Goal: Task Accomplishment & Management: Manage account settings

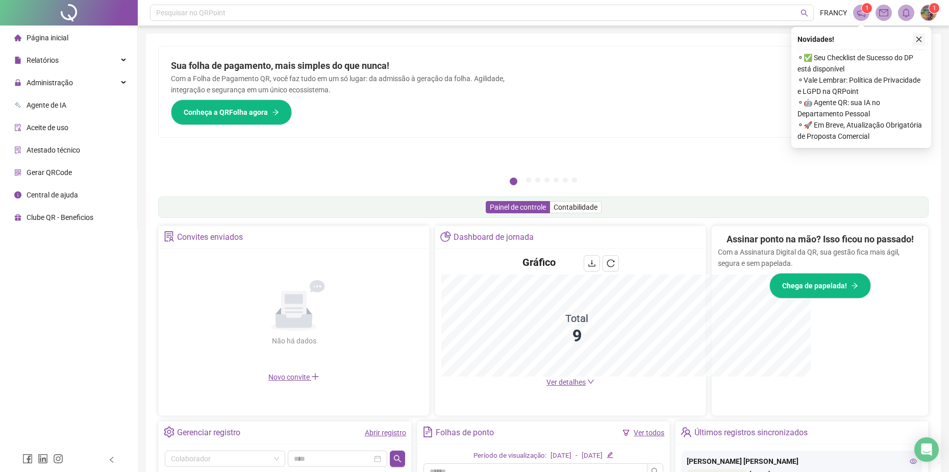
click at [917, 41] on icon "close" at bounding box center [918, 39] width 7 height 7
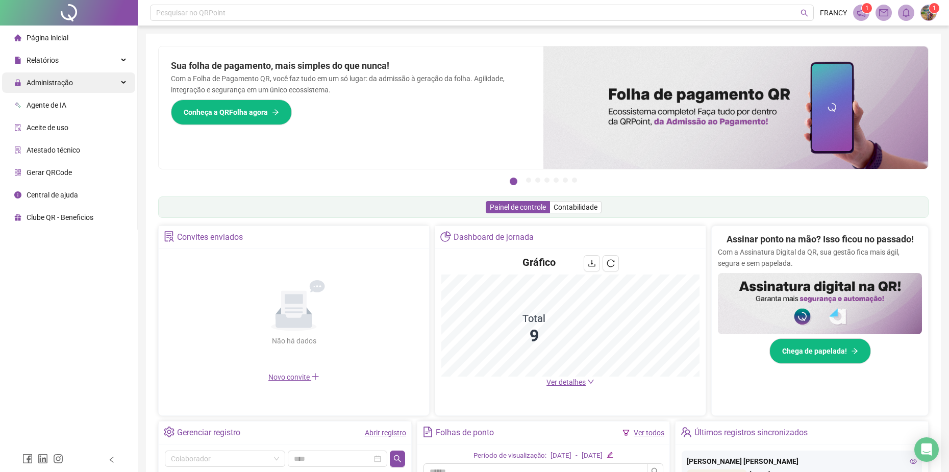
click at [40, 83] on span "Administração" at bounding box center [50, 83] width 46 height 8
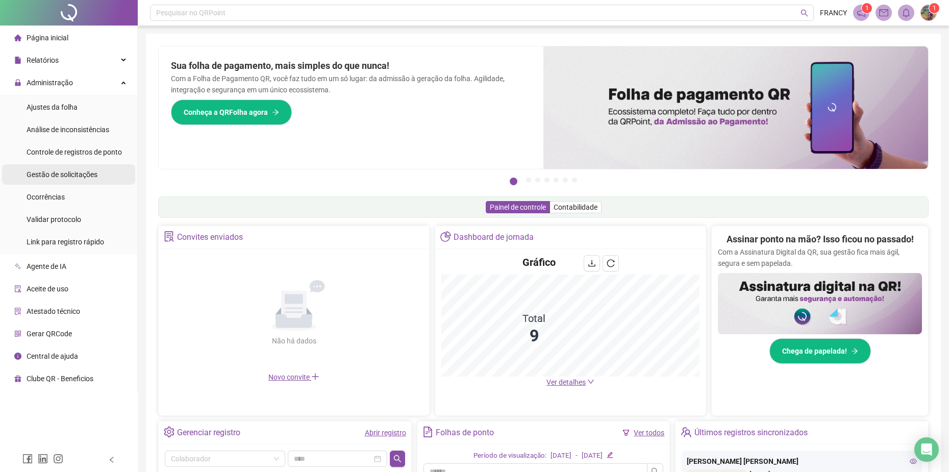
click at [52, 171] on span "Gestão de solicitações" at bounding box center [62, 174] width 71 height 8
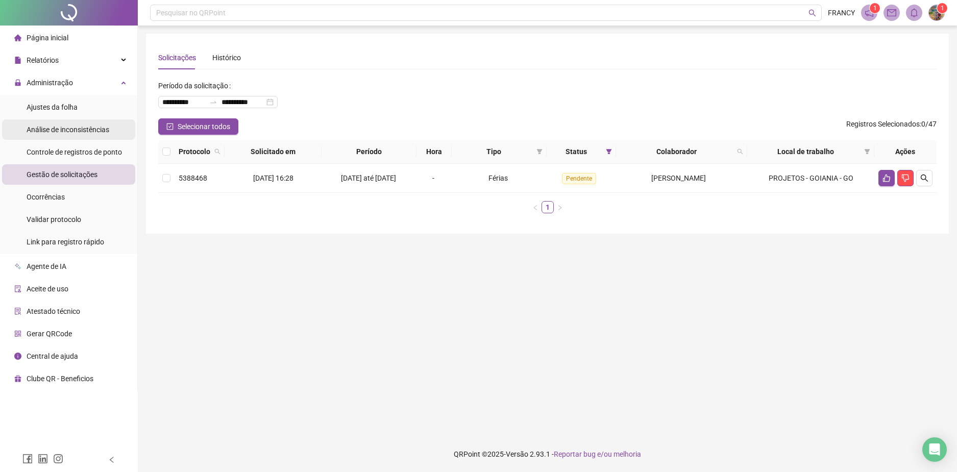
click at [53, 127] on span "Análise de inconsistências" at bounding box center [68, 130] width 83 height 8
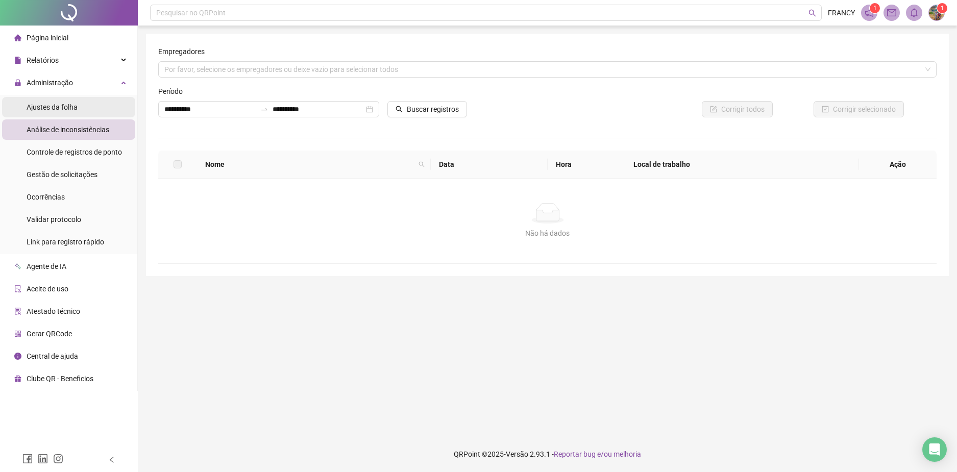
click at [51, 106] on span "Ajustes da folha" at bounding box center [52, 107] width 51 height 8
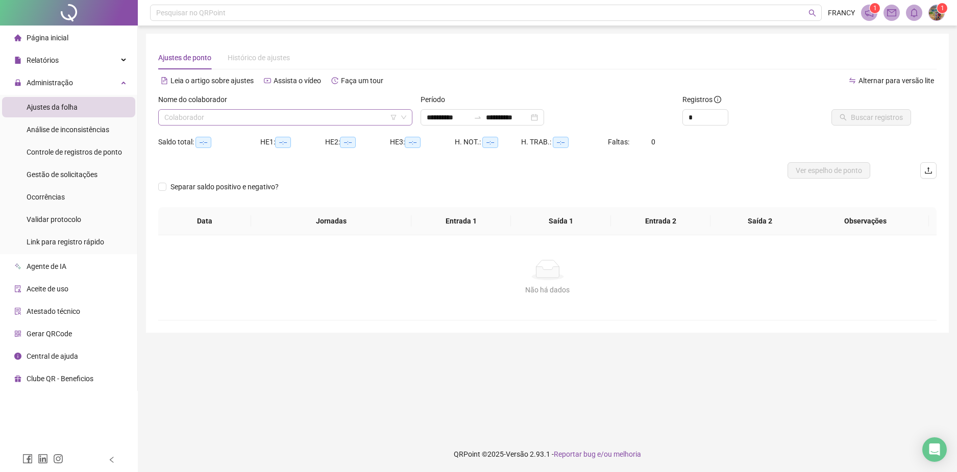
click at [228, 117] on input "search" at bounding box center [280, 117] width 233 height 15
click at [404, 118] on icon "down" at bounding box center [403, 117] width 6 height 6
type input "**********"
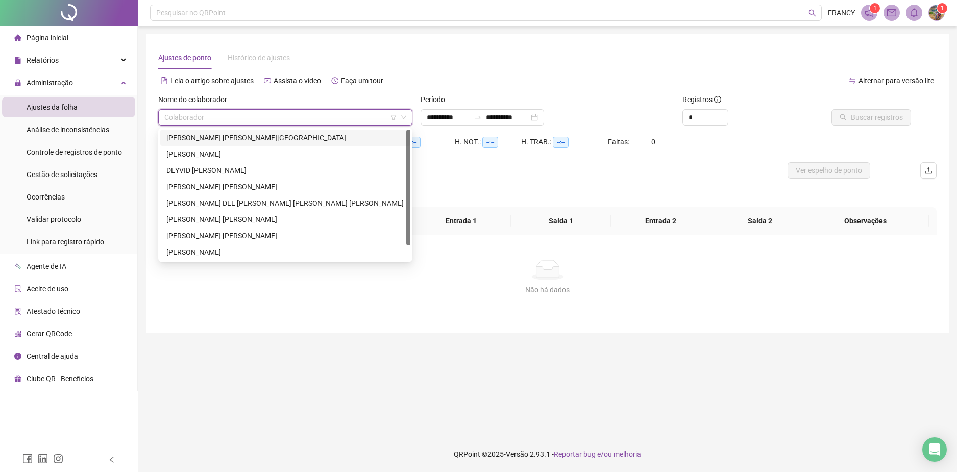
click at [438, 46] on div "Ajustes de ponto Histórico de ajustes" at bounding box center [547, 57] width 778 height 23
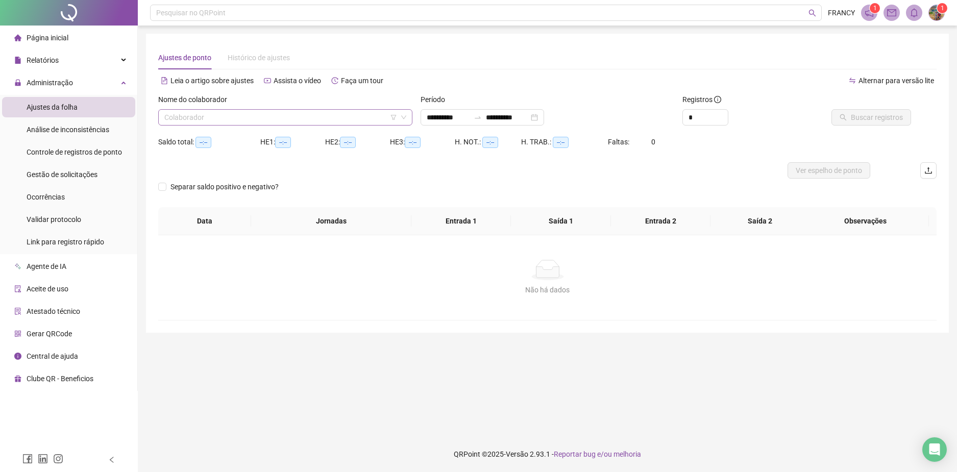
click at [401, 118] on icon "down" at bounding box center [403, 117] width 6 height 6
click at [372, 117] on input "search" at bounding box center [280, 117] width 233 height 15
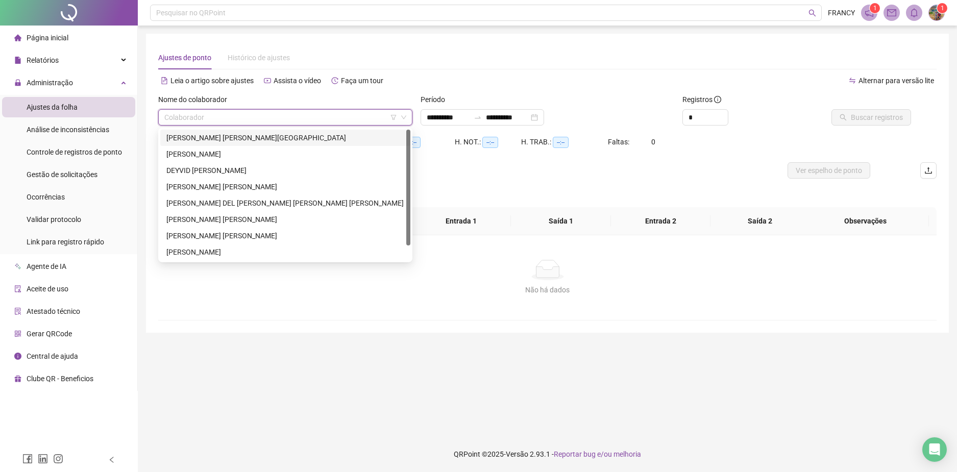
click at [237, 142] on div "[PERSON_NAME] [PERSON_NAME][GEOGRAPHIC_DATA]" at bounding box center [285, 137] width 238 height 11
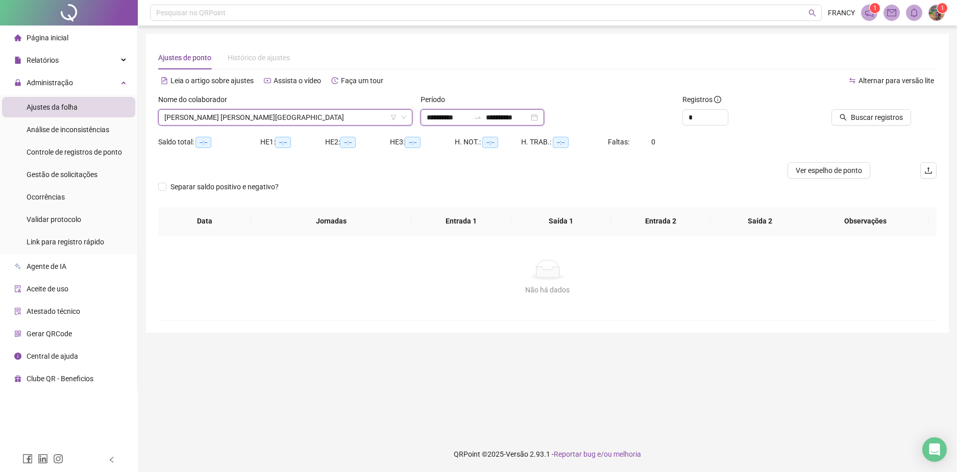
click at [459, 113] on input "**********" at bounding box center [448, 117] width 43 height 11
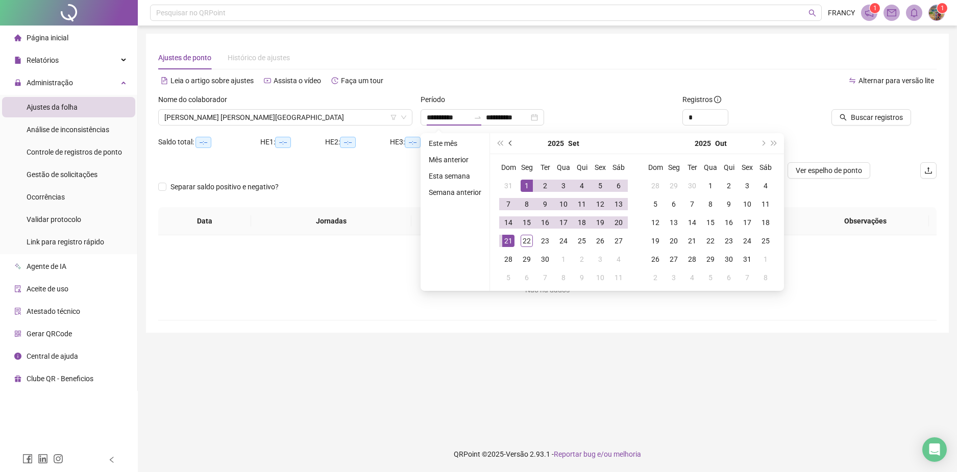
click at [508, 144] on button "prev-year" at bounding box center [510, 143] width 11 height 20
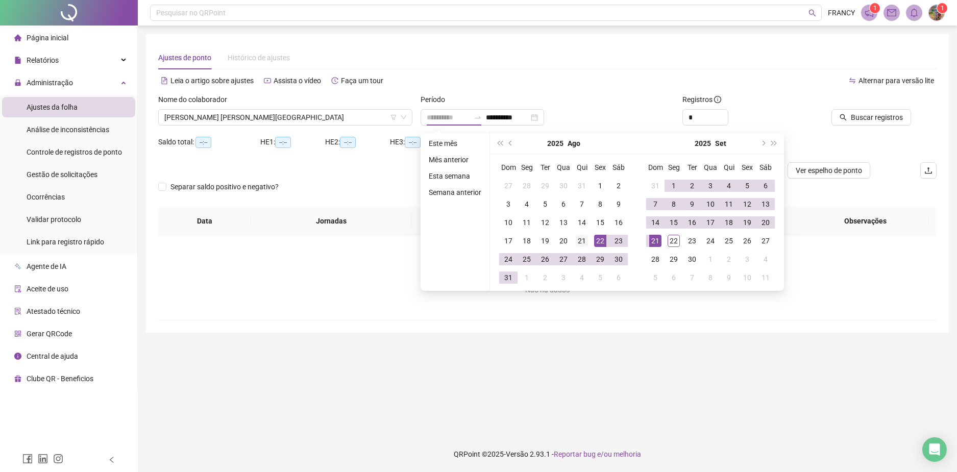
type input "**********"
click at [581, 239] on div "21" at bounding box center [581, 241] width 12 height 12
type input "**********"
click at [762, 222] on div "20" at bounding box center [765, 222] width 12 height 12
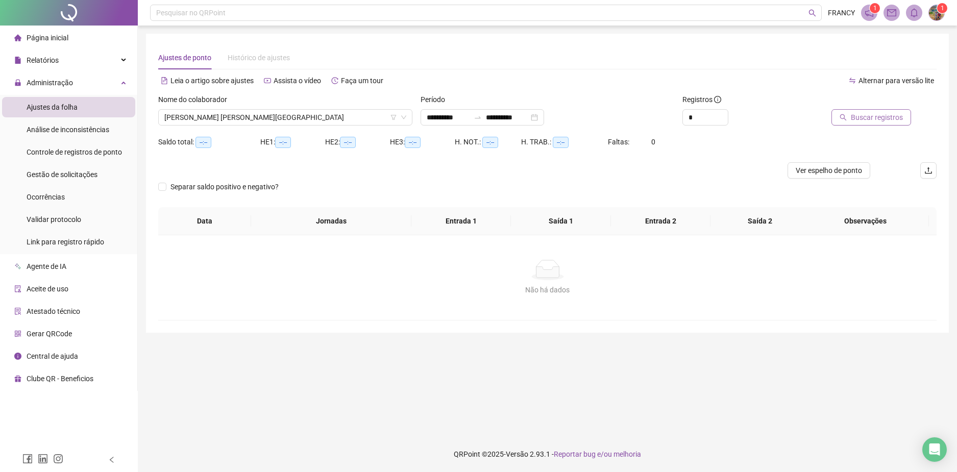
click at [853, 113] on span "Buscar registros" at bounding box center [876, 117] width 52 height 11
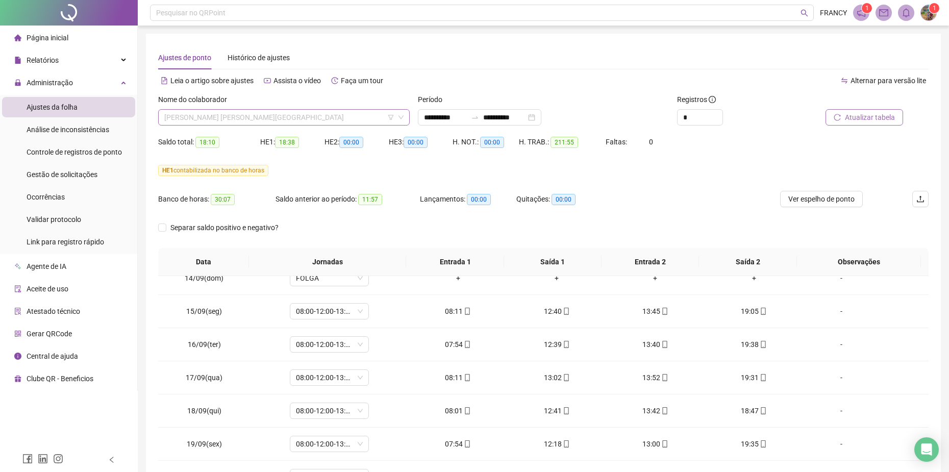
click at [305, 119] on span "[PERSON_NAME] [PERSON_NAME][GEOGRAPHIC_DATA]" at bounding box center [283, 117] width 239 height 15
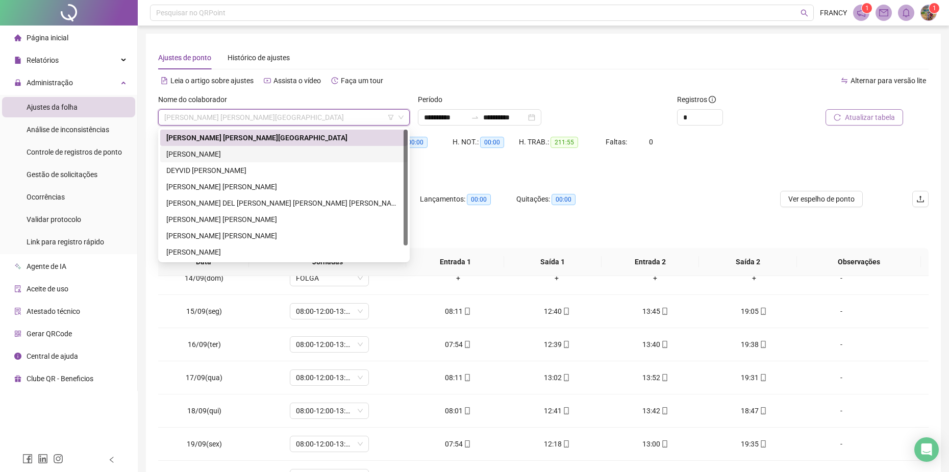
drag, startPoint x: 208, startPoint y: 157, endPoint x: 231, endPoint y: 155, distance: 23.6
click at [208, 157] on div "[PERSON_NAME]" at bounding box center [283, 153] width 235 height 11
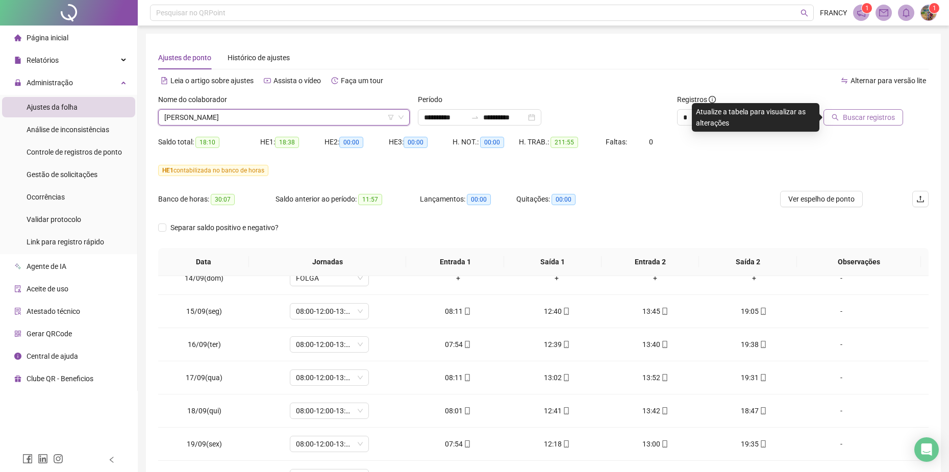
click at [853, 117] on span "Buscar registros" at bounding box center [869, 117] width 52 height 11
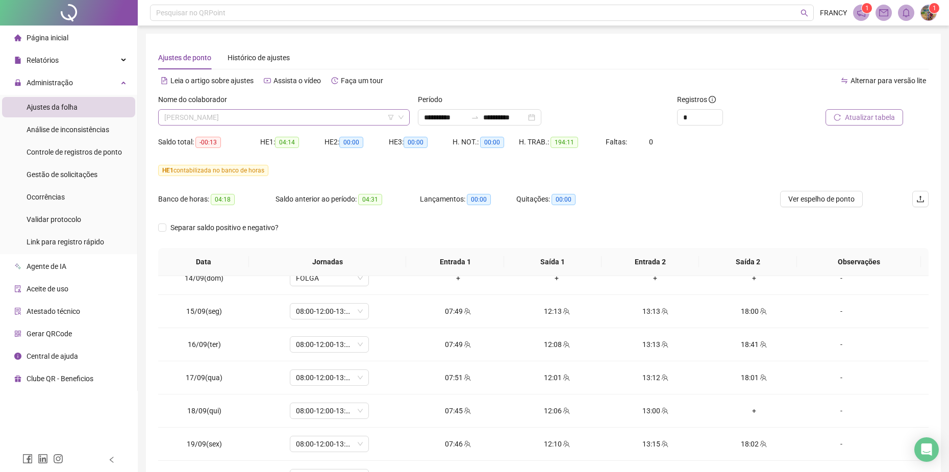
click at [290, 121] on span "[PERSON_NAME]" at bounding box center [283, 117] width 239 height 15
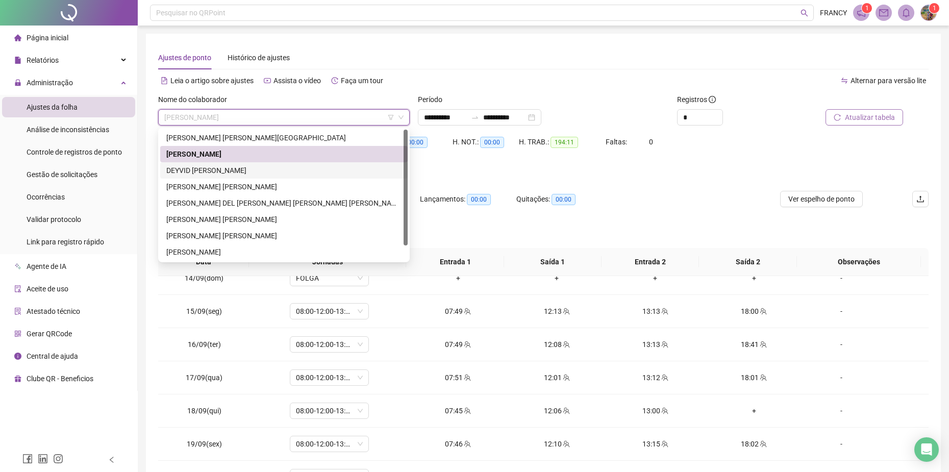
click at [210, 170] on div "DEYVID [PERSON_NAME]" at bounding box center [283, 170] width 235 height 11
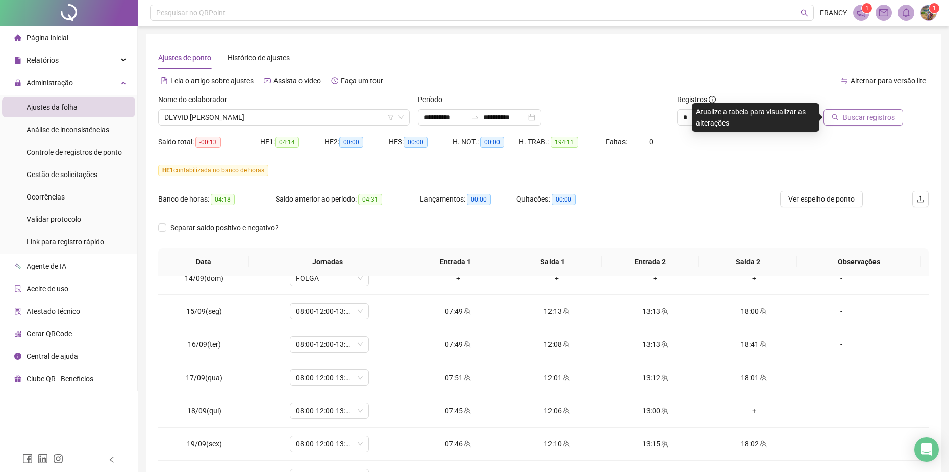
click at [852, 118] on span "Buscar registros" at bounding box center [869, 117] width 52 height 11
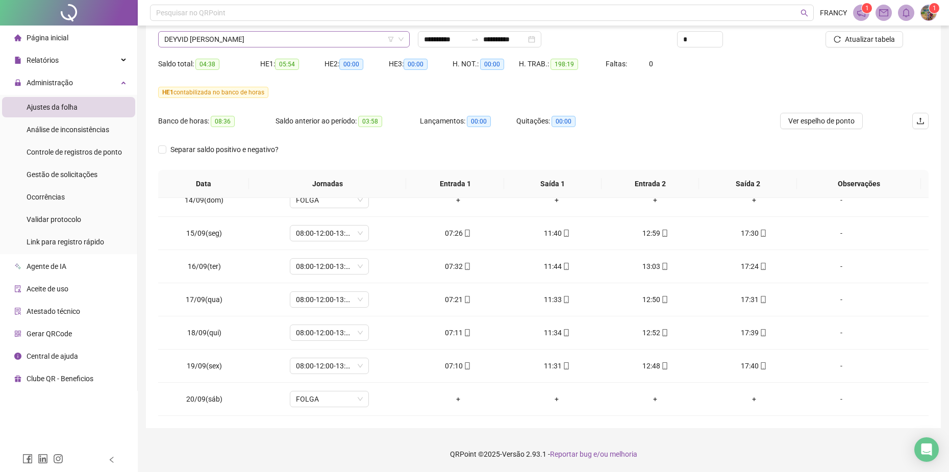
click at [276, 43] on span "DEYVID [PERSON_NAME]" at bounding box center [283, 39] width 239 height 15
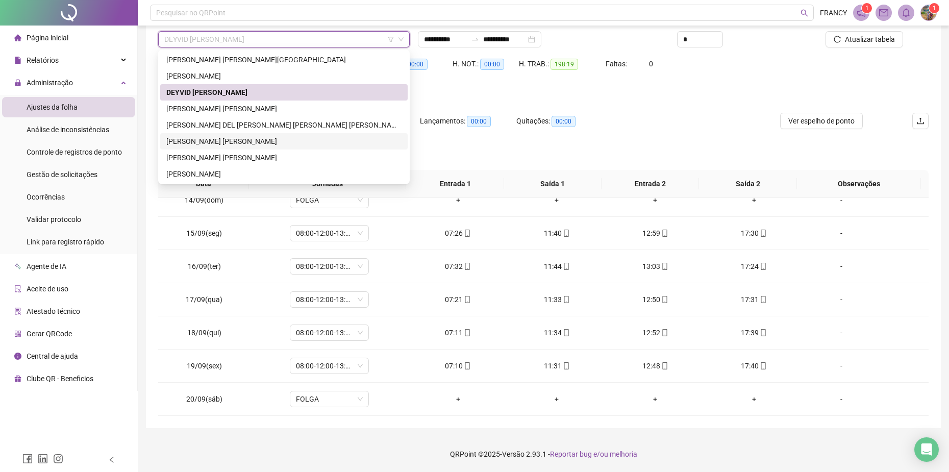
click at [194, 141] on div "[PERSON_NAME] [PERSON_NAME]" at bounding box center [283, 141] width 235 height 11
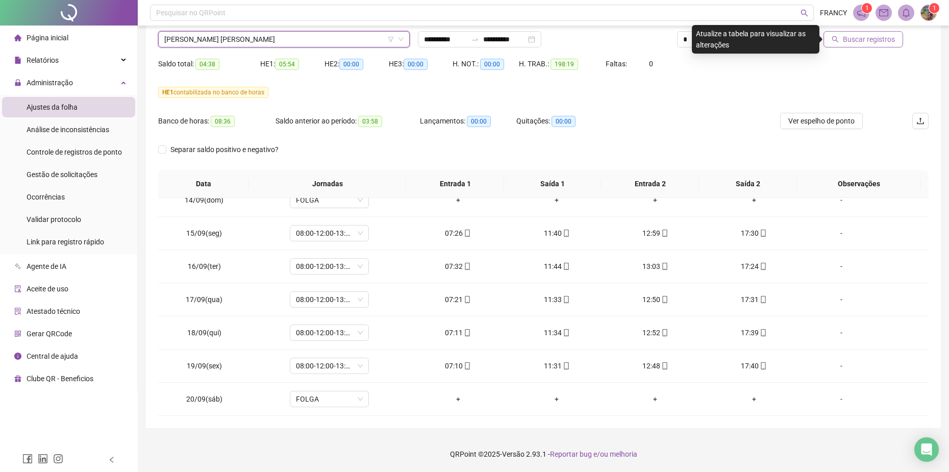
click at [865, 39] on span "Buscar registros" at bounding box center [869, 39] width 52 height 11
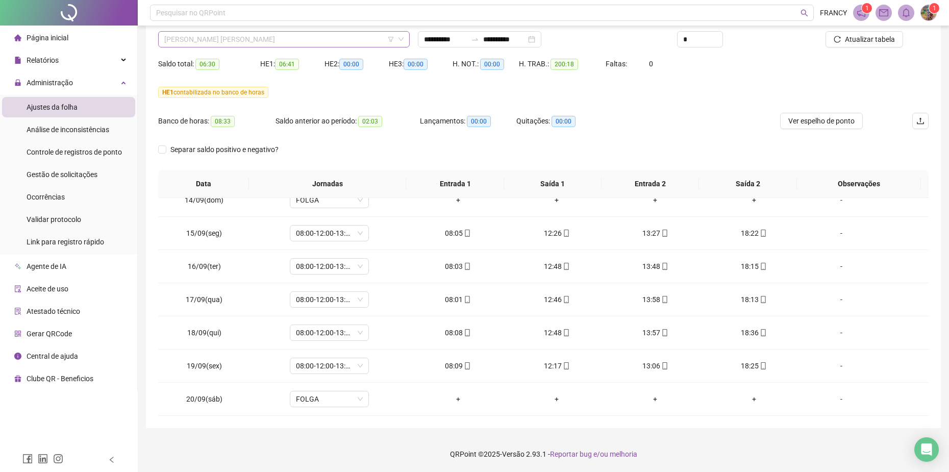
click at [223, 41] on span "[PERSON_NAME] [PERSON_NAME]" at bounding box center [283, 39] width 239 height 15
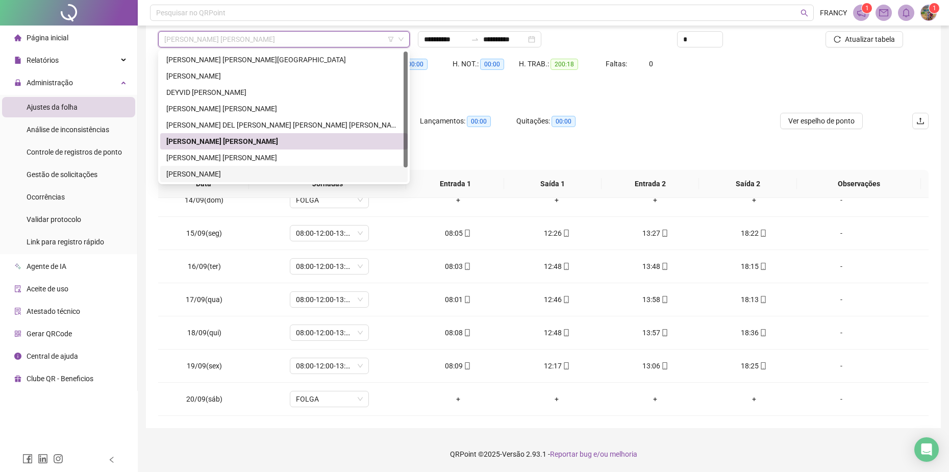
click at [193, 176] on div "[PERSON_NAME]" at bounding box center [283, 173] width 235 height 11
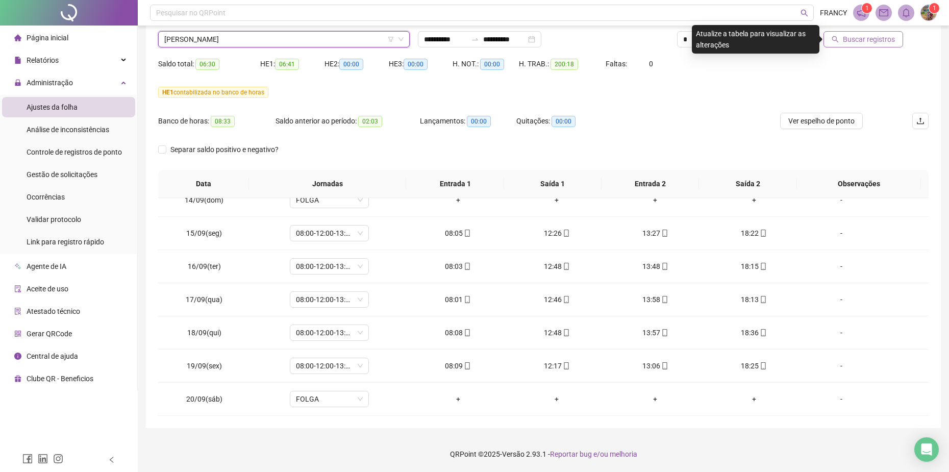
click at [856, 42] on span "Buscar registros" at bounding box center [869, 39] width 52 height 11
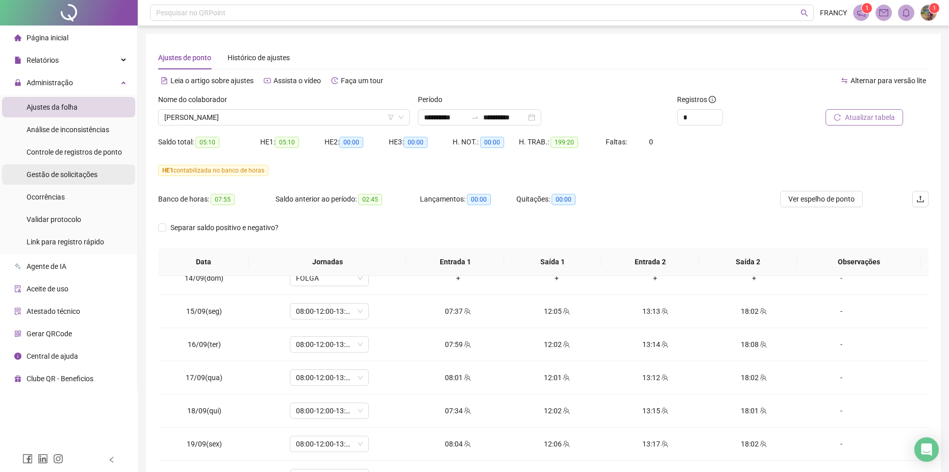
click at [53, 174] on span "Gestão de solicitações" at bounding box center [62, 174] width 71 height 8
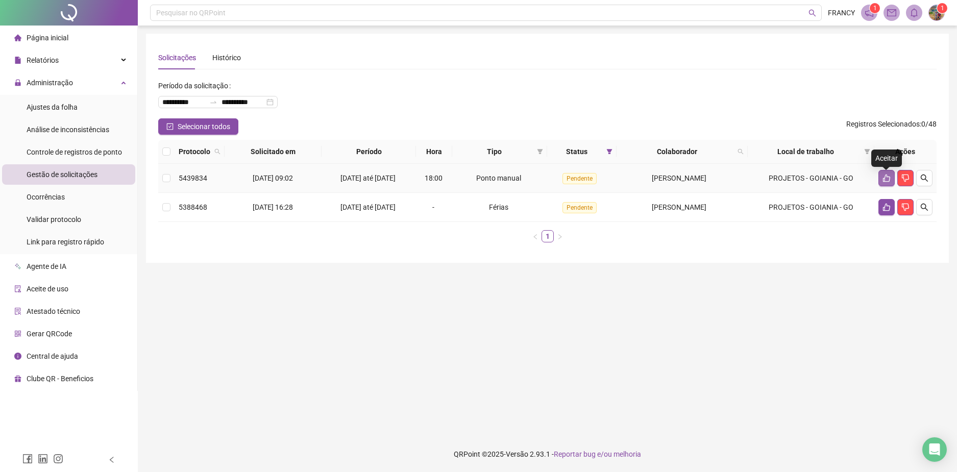
click at [889, 182] on icon "like" at bounding box center [886, 178] width 8 height 8
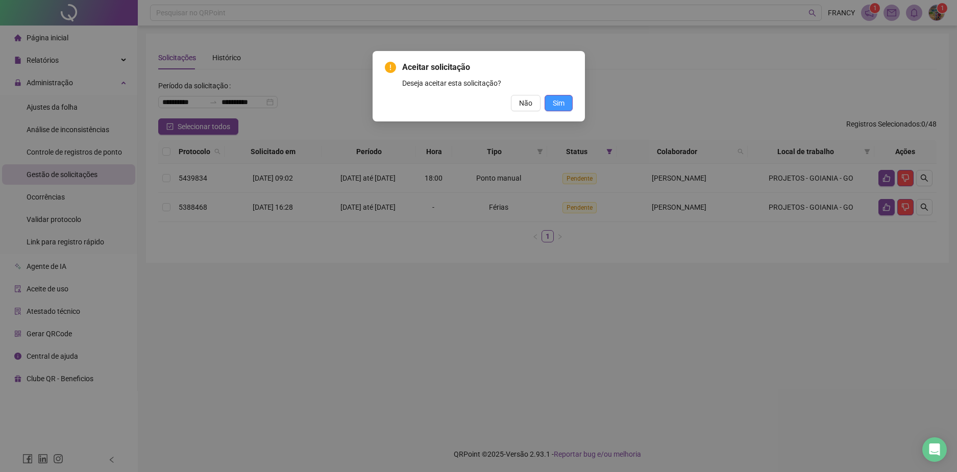
click at [555, 99] on span "Sim" at bounding box center [559, 102] width 12 height 11
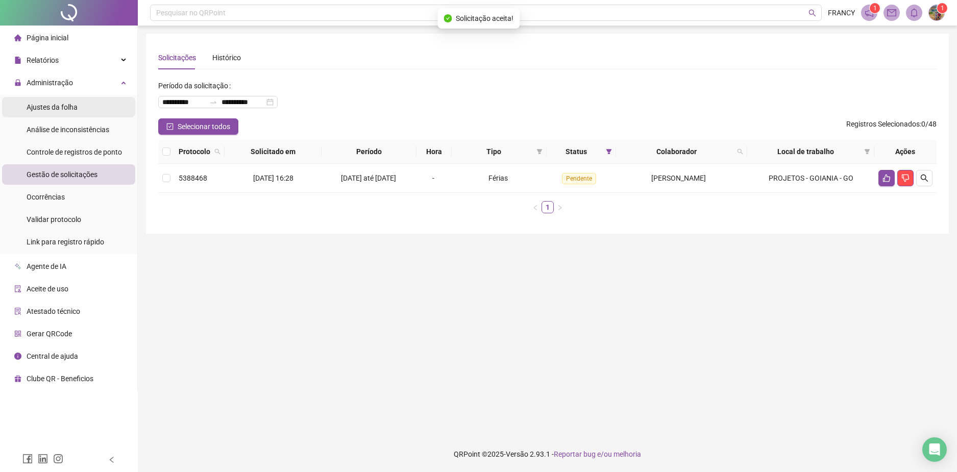
click at [58, 108] on span "Ajustes da folha" at bounding box center [52, 107] width 51 height 8
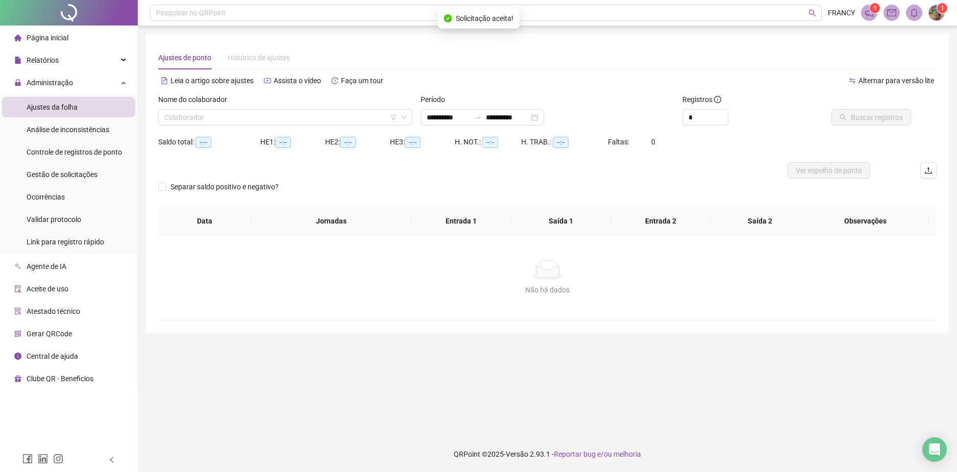
drag, startPoint x: 220, startPoint y: 118, endPoint x: 206, endPoint y: 132, distance: 19.9
click at [220, 119] on input "search" at bounding box center [280, 117] width 233 height 15
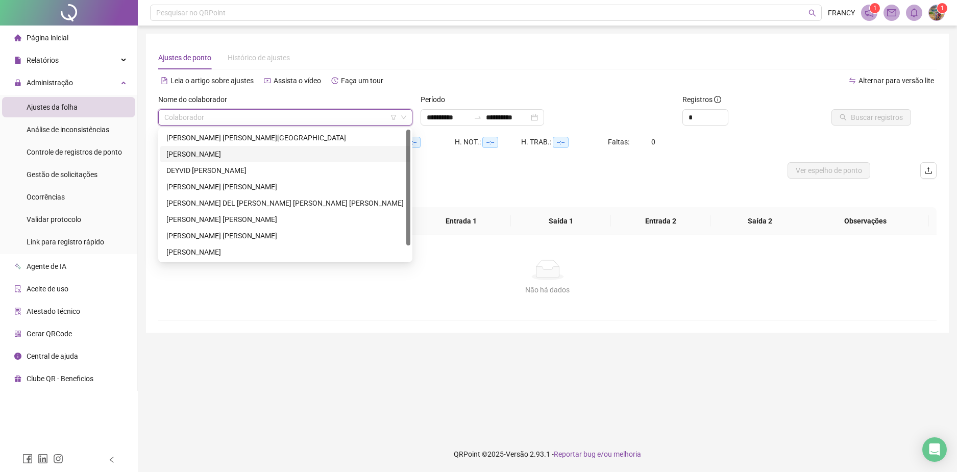
click at [201, 155] on div "[PERSON_NAME]" at bounding box center [285, 153] width 238 height 11
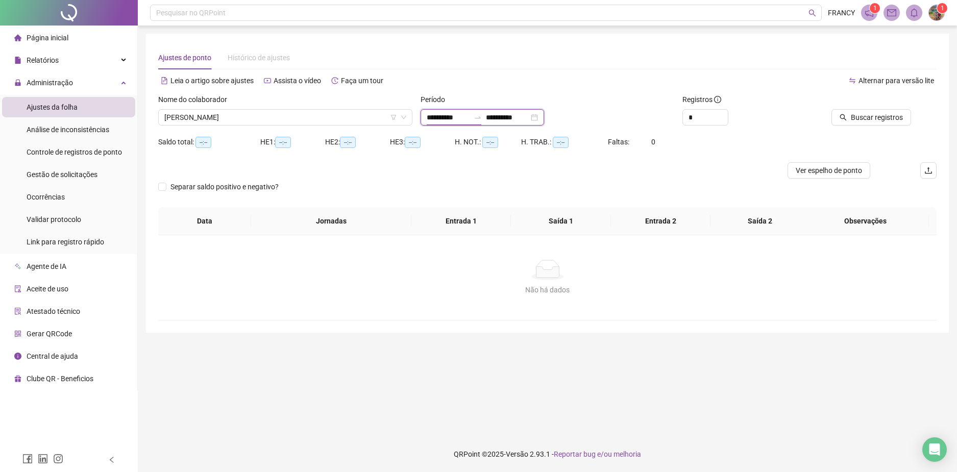
click at [469, 117] on input "**********" at bounding box center [448, 117] width 43 height 11
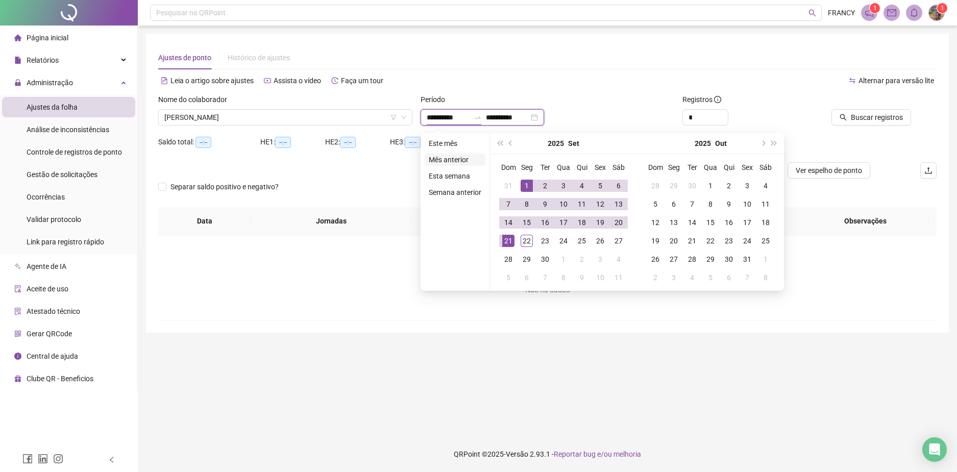
type input "**********"
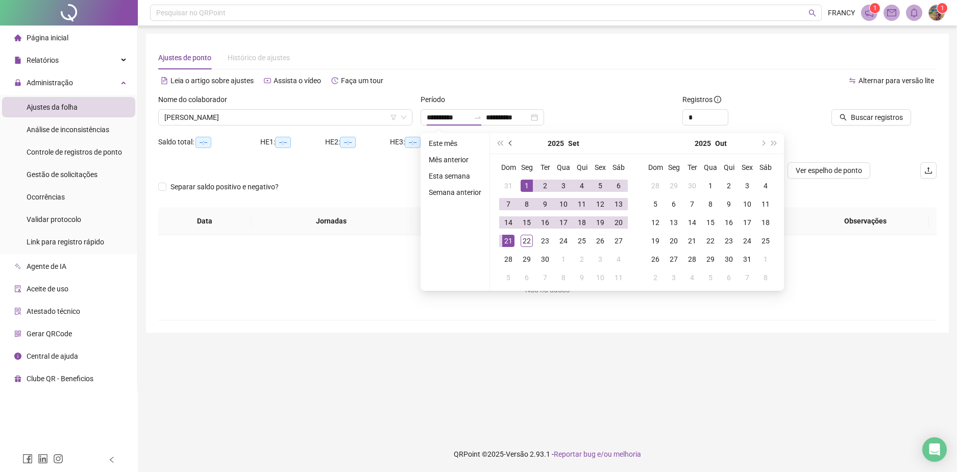
click at [507, 144] on button "prev-year" at bounding box center [510, 143] width 11 height 20
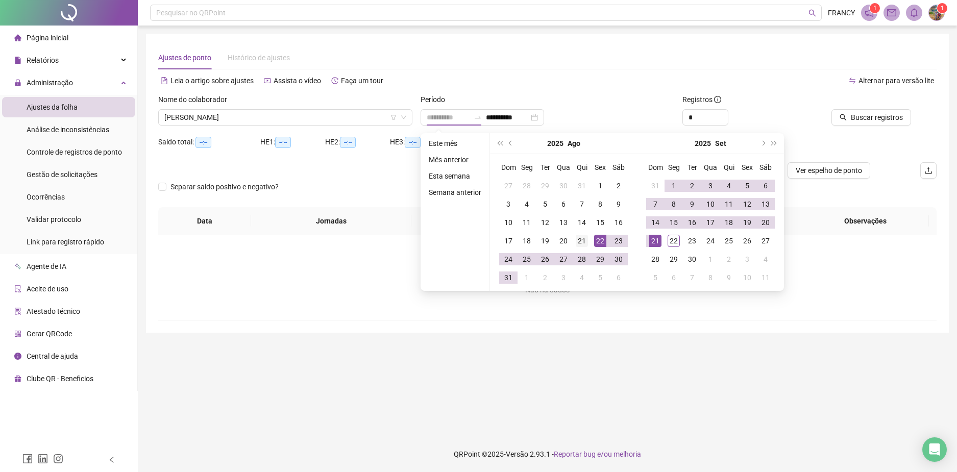
type input "**********"
click at [577, 244] on div "21" at bounding box center [581, 241] width 12 height 12
type input "**********"
click at [766, 222] on div "20" at bounding box center [765, 222] width 12 height 12
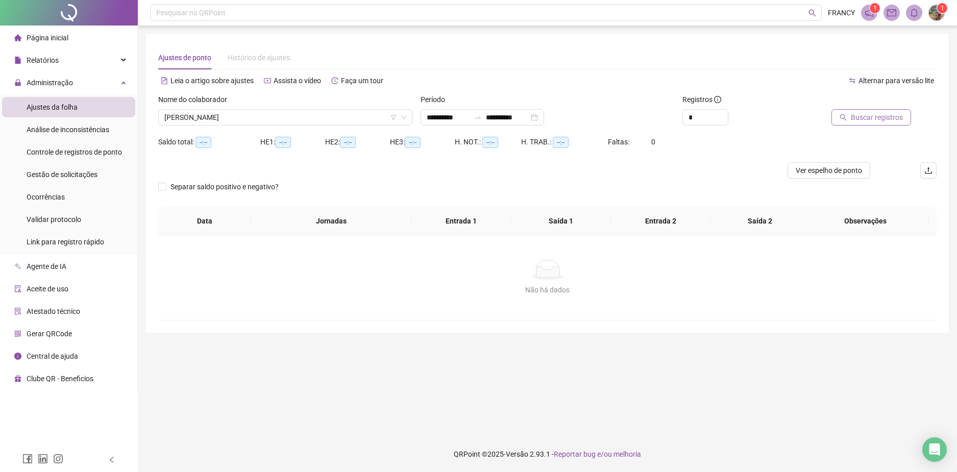
click at [887, 121] on span "Buscar registros" at bounding box center [876, 117] width 52 height 11
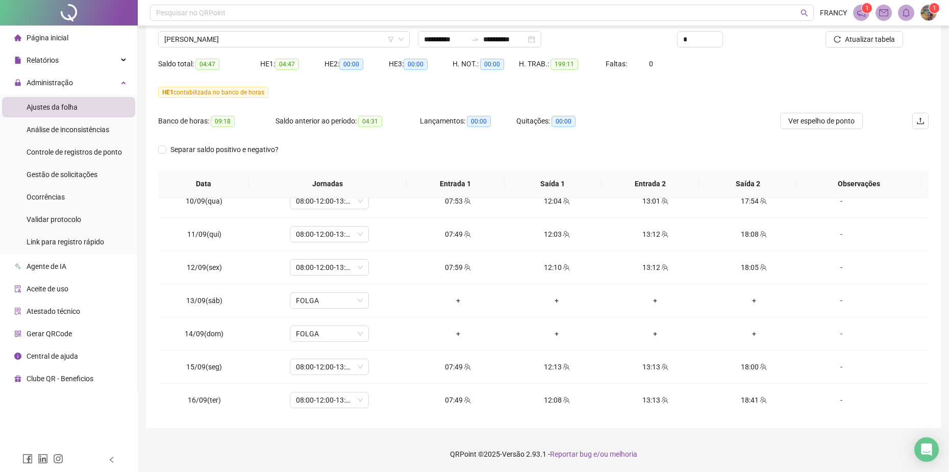
scroll to position [810, 0]
